Goal: Check status: Check status

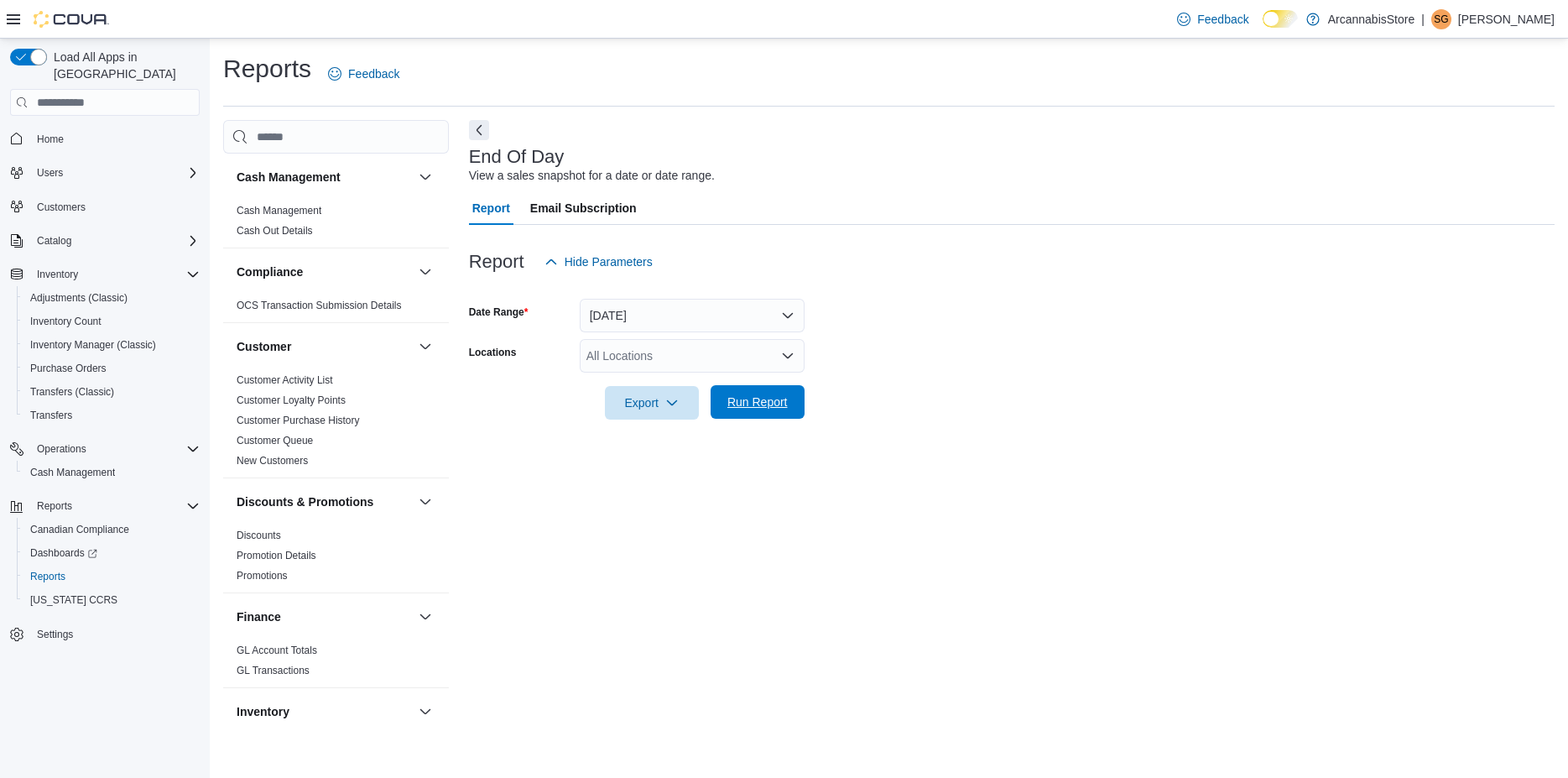
click at [768, 400] on span "Run Report" at bounding box center [758, 402] width 61 height 17
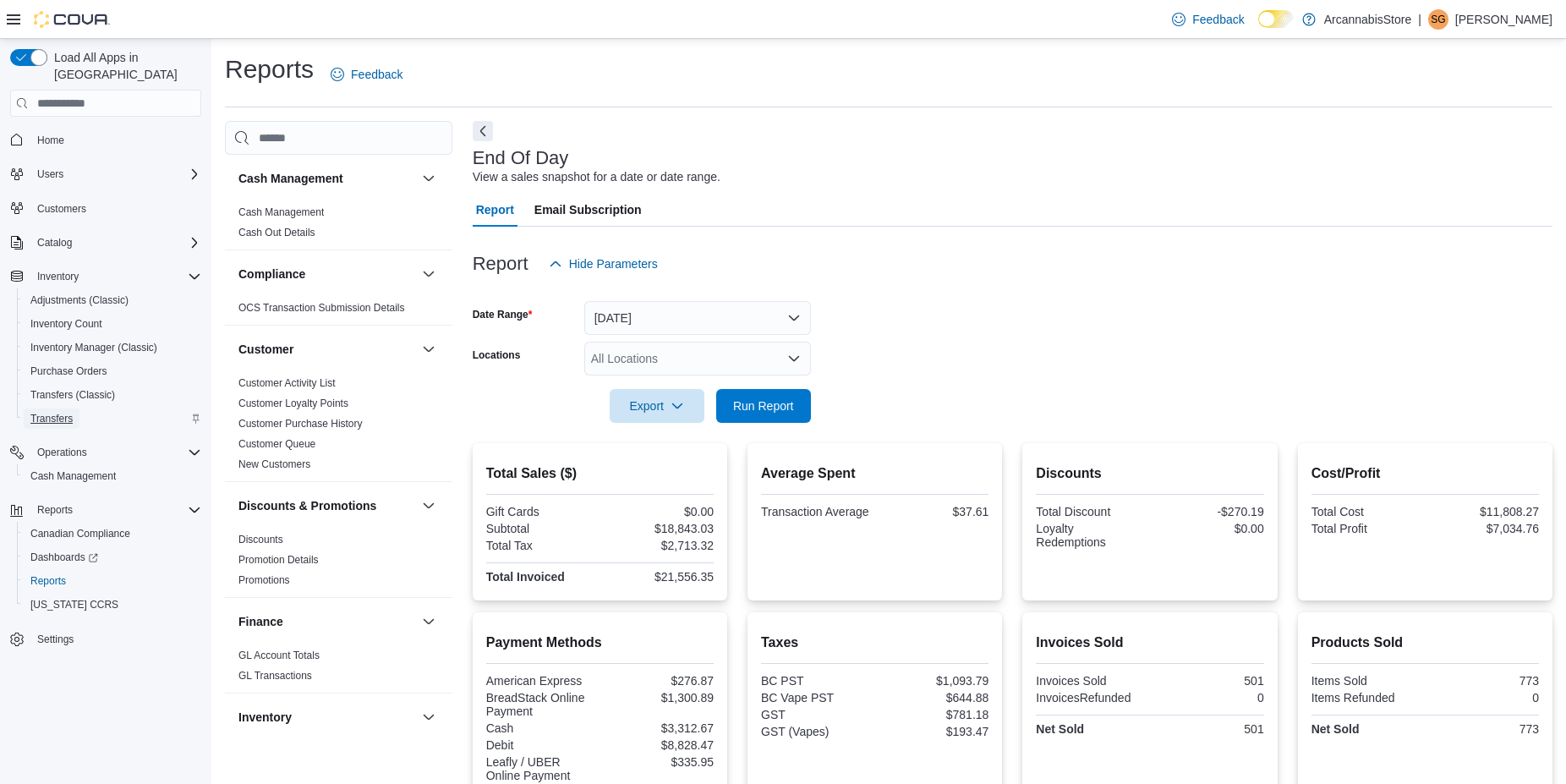
click at [65, 412] on span "Transfers" at bounding box center [52, 418] width 43 height 14
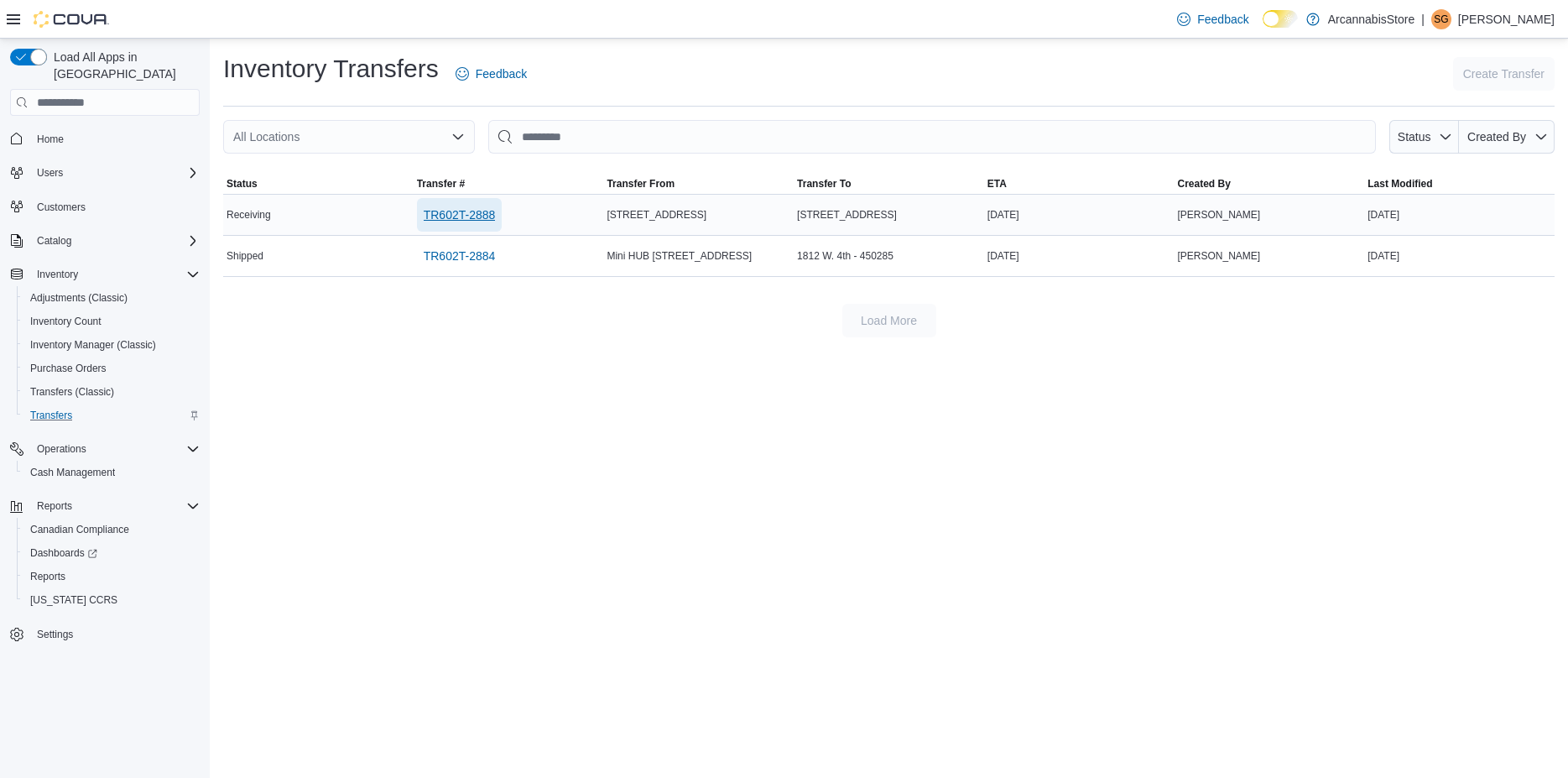
click at [475, 219] on span "TR602T-2888" at bounding box center [460, 215] width 73 height 17
